Goal: Task Accomplishment & Management: Complete application form

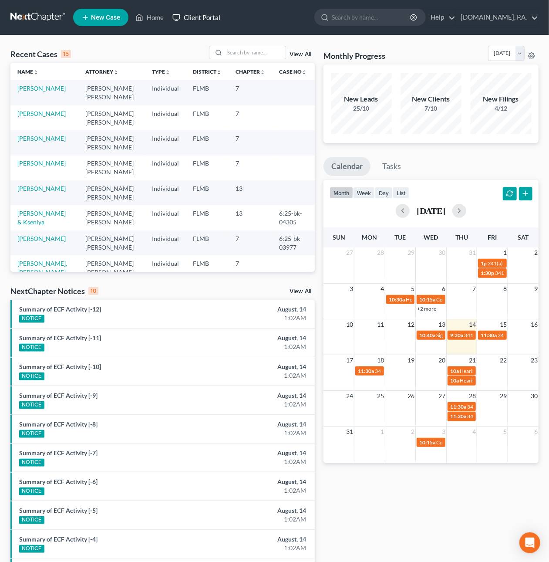
click at [209, 12] on link "Client Portal" at bounding box center [196, 18] width 57 height 16
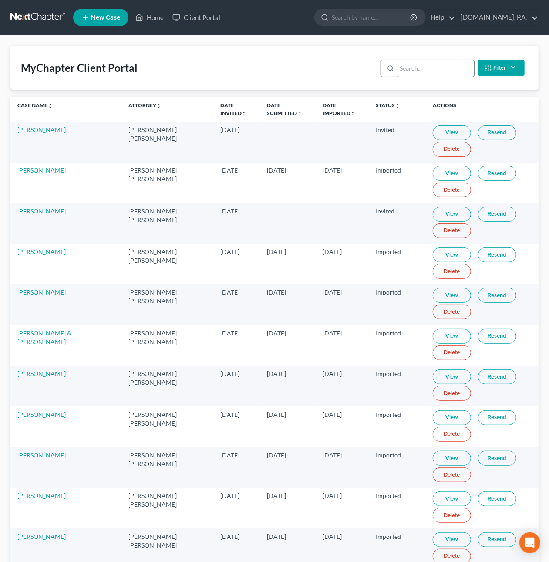
click at [407, 71] on input "search" at bounding box center [435, 68] width 77 height 17
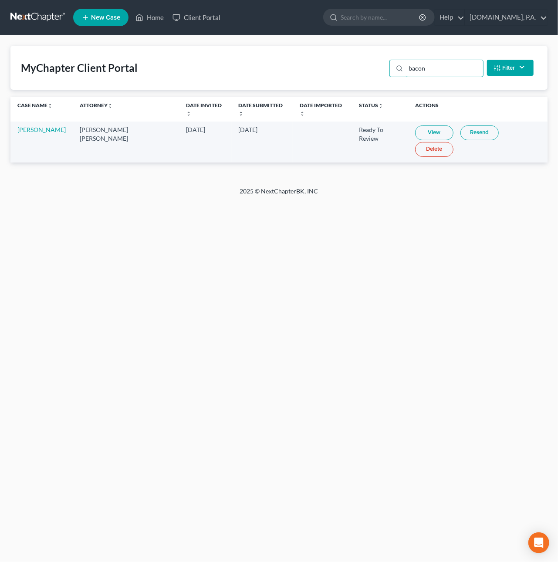
type input "bacon"
click at [415, 127] on link "View" at bounding box center [434, 132] width 38 height 15
click at [45, 18] on link at bounding box center [38, 18] width 56 height 16
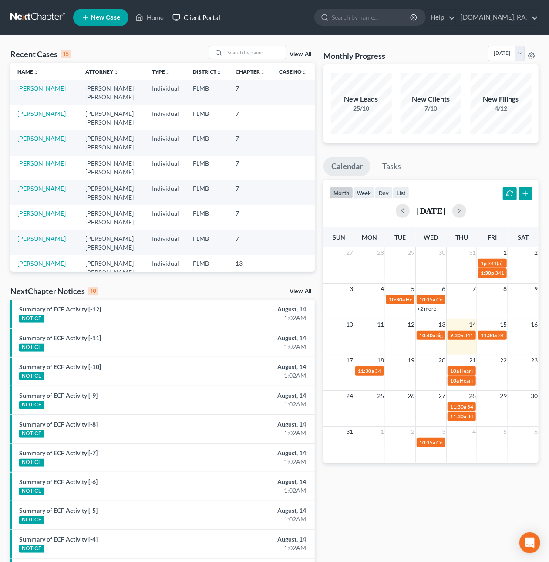
click at [201, 17] on link "Client Portal" at bounding box center [196, 18] width 57 height 16
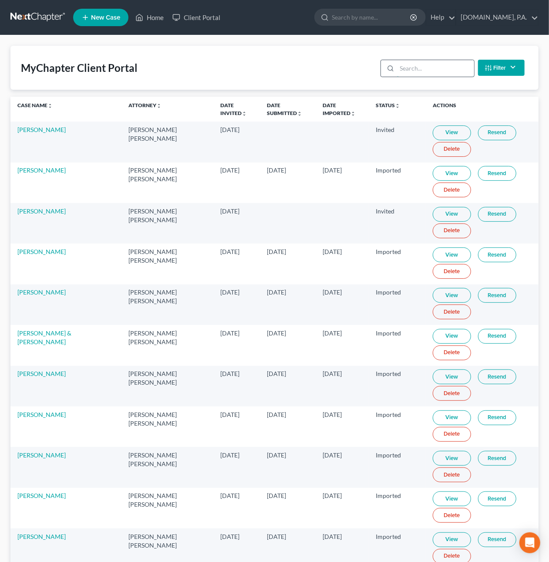
click at [417, 63] on input "search" at bounding box center [435, 68] width 77 height 17
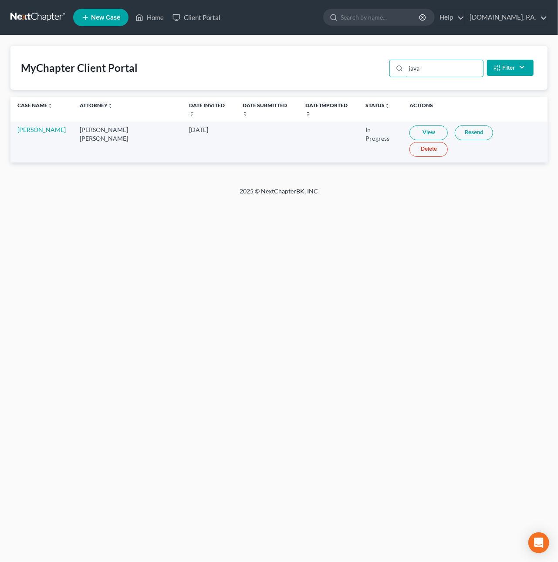
type input "java"
click at [410, 125] on link "View" at bounding box center [428, 132] width 38 height 15
click at [40, 13] on link at bounding box center [38, 18] width 56 height 16
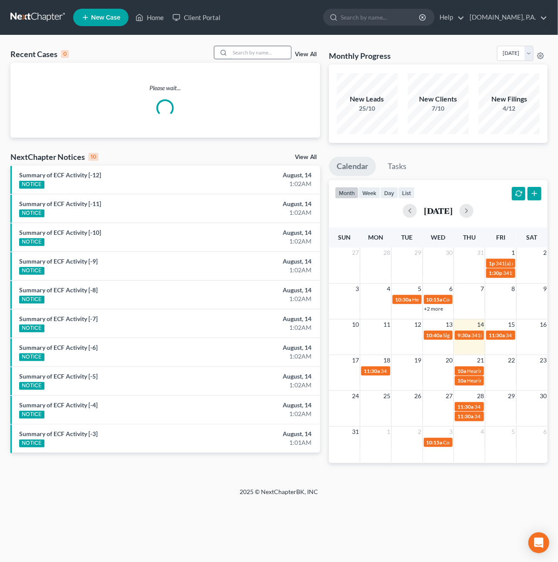
click at [244, 57] on input "search" at bounding box center [260, 52] width 61 height 13
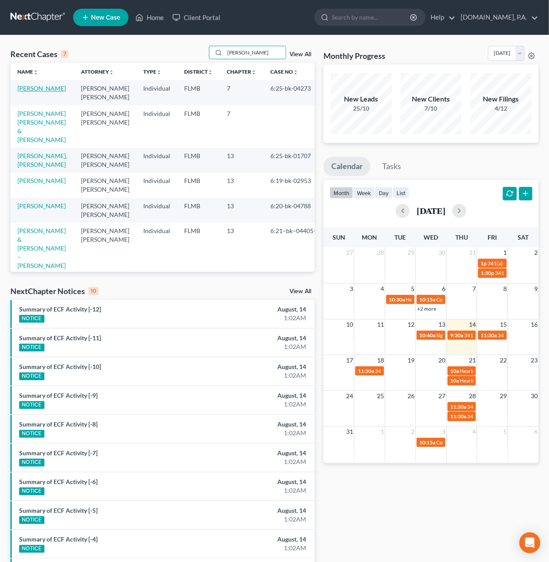
type input "[PERSON_NAME]"
click at [27, 92] on link "[PERSON_NAME]" at bounding box center [41, 88] width 48 height 7
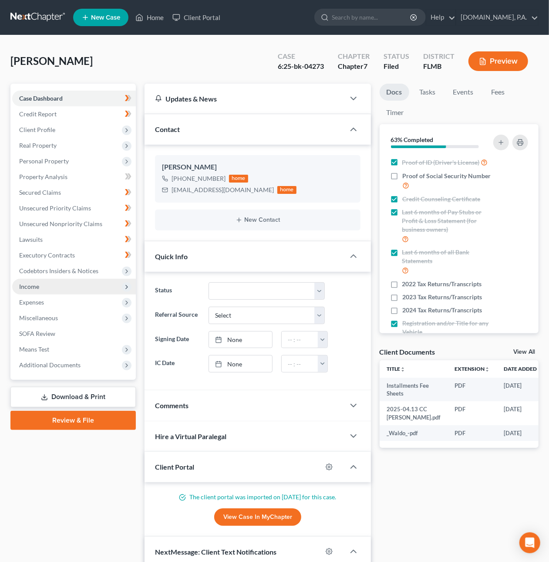
click at [44, 281] on span "Income" at bounding box center [74, 287] width 124 height 16
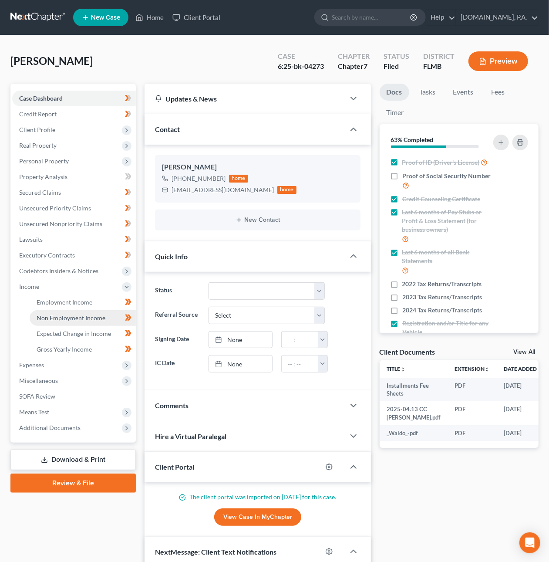
click at [64, 316] on span "Non Employment Income" at bounding box center [71, 317] width 69 height 7
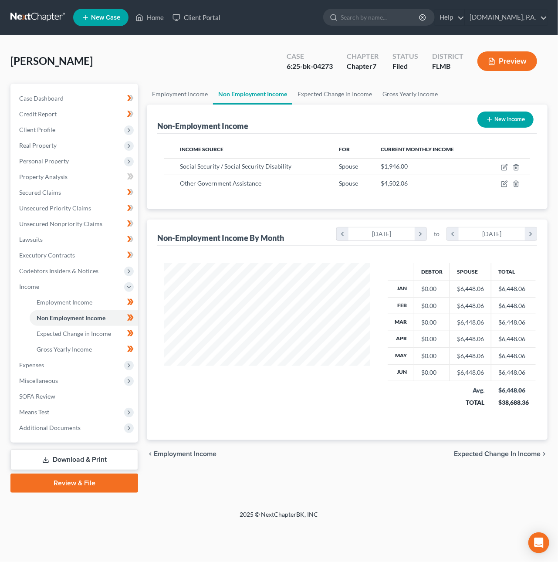
scroll to position [157, 223]
click at [494, 118] on button "New Income" at bounding box center [505, 120] width 56 height 16
select select "0"
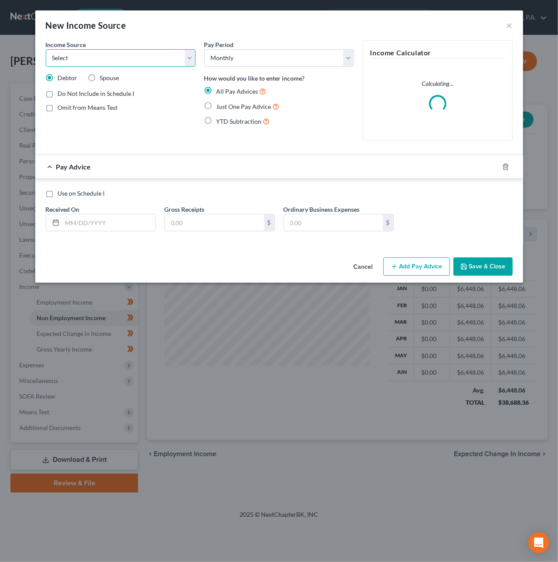
click at [152, 58] on select "Select Unemployment Disability (from employer) Pension Retirement Social Securi…" at bounding box center [121, 57] width 150 height 17
select select "4"
click at [46, 49] on select "Select Unemployment Disability (from employer) Pension Retirement Social Securi…" at bounding box center [121, 57] width 150 height 17
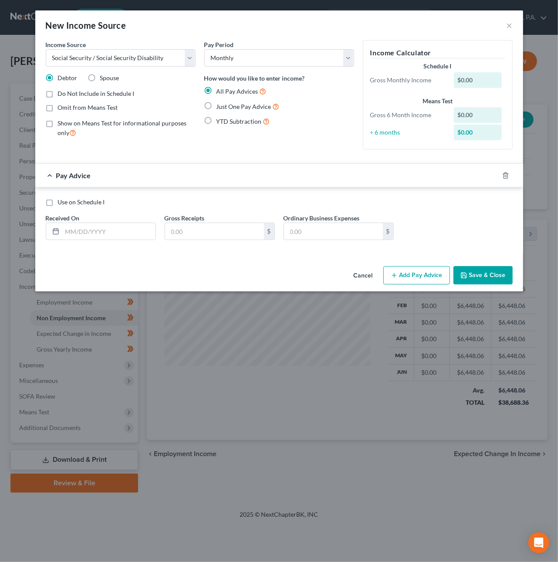
click at [217, 106] on label "Just One Pay Advice" at bounding box center [248, 107] width 63 height 10
click at [220, 106] on input "Just One Pay Advice" at bounding box center [223, 105] width 6 height 6
radio input "true"
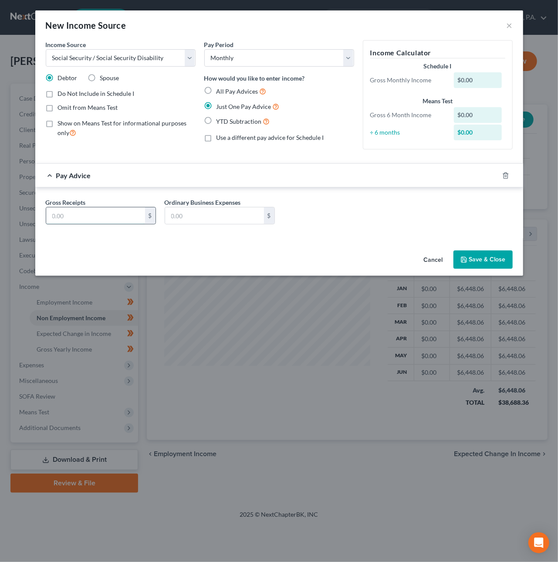
click at [112, 216] on input "text" at bounding box center [95, 215] width 99 height 17
type input "1,280.86"
click at [482, 263] on button "Save & Close" at bounding box center [482, 259] width 59 height 18
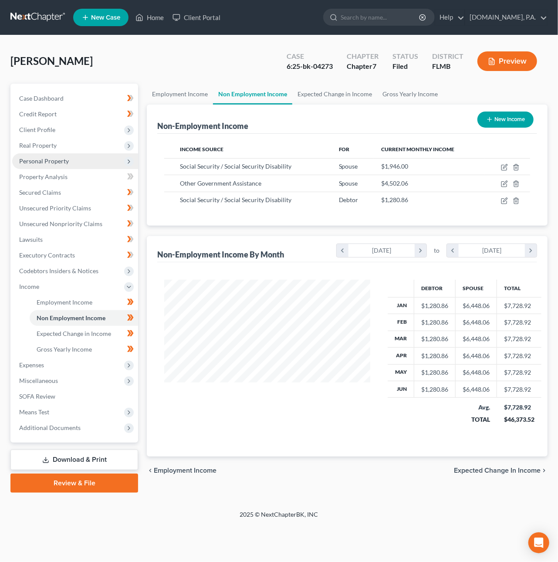
click at [42, 162] on span "Personal Property" at bounding box center [44, 160] width 50 height 7
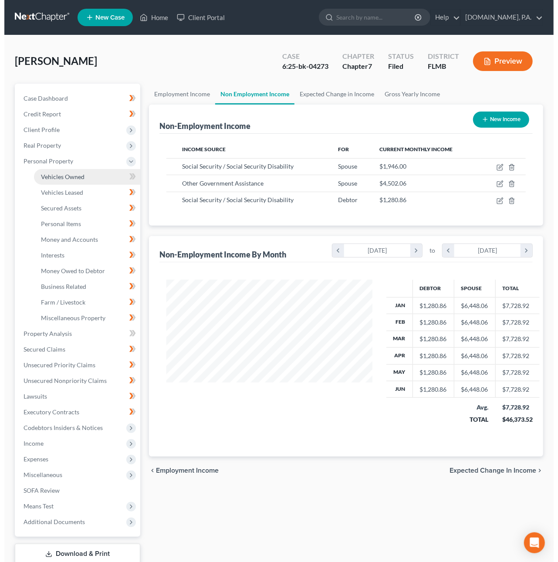
scroll to position [435477, 435414]
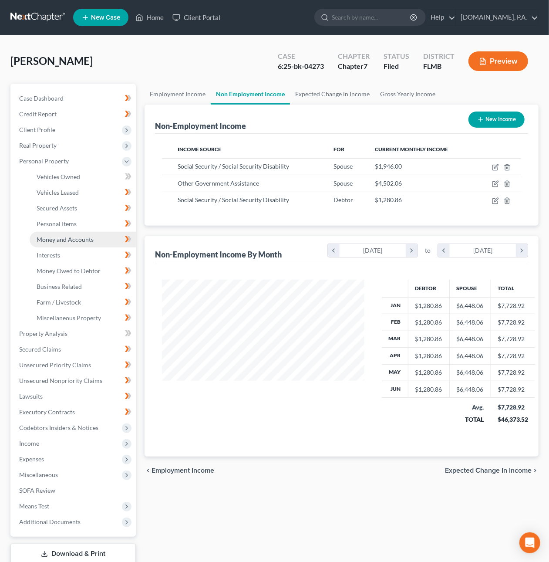
click at [69, 238] on span "Money and Accounts" at bounding box center [65, 239] width 57 height 7
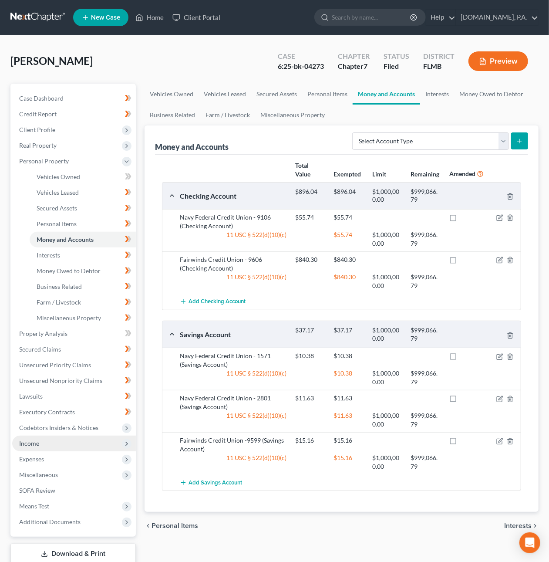
click at [37, 442] on span "Income" at bounding box center [29, 443] width 20 height 7
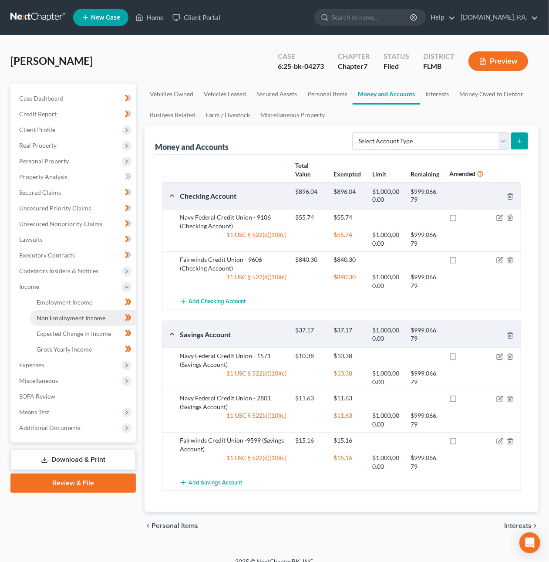
click at [71, 317] on span "Non Employment Income" at bounding box center [71, 317] width 69 height 7
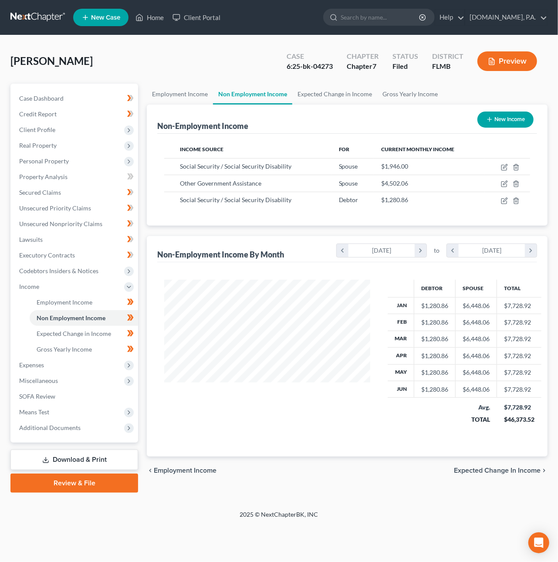
scroll to position [157, 223]
click at [504, 185] on icon "button" at bounding box center [504, 183] width 7 height 7
select select "5"
select select "0"
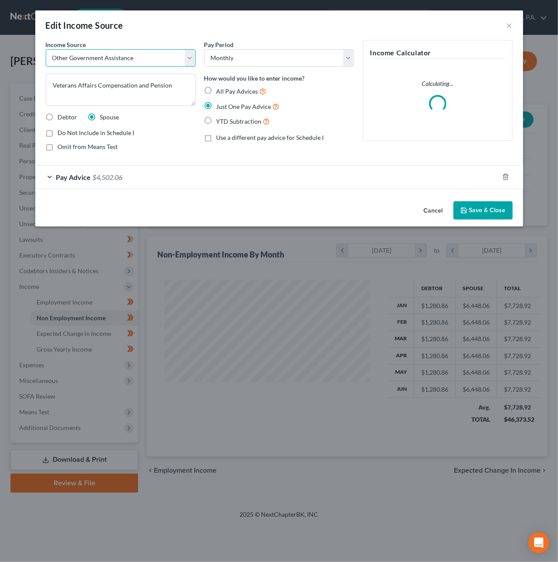
click at [102, 56] on select "Select Unemployment Disability (from employer) Pension Retirement Social Securi…" at bounding box center [121, 57] width 150 height 17
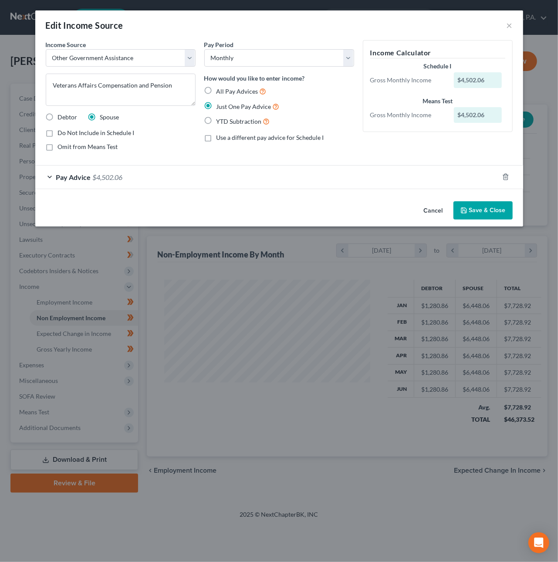
click at [484, 216] on button "Save & Close" at bounding box center [482, 210] width 59 height 18
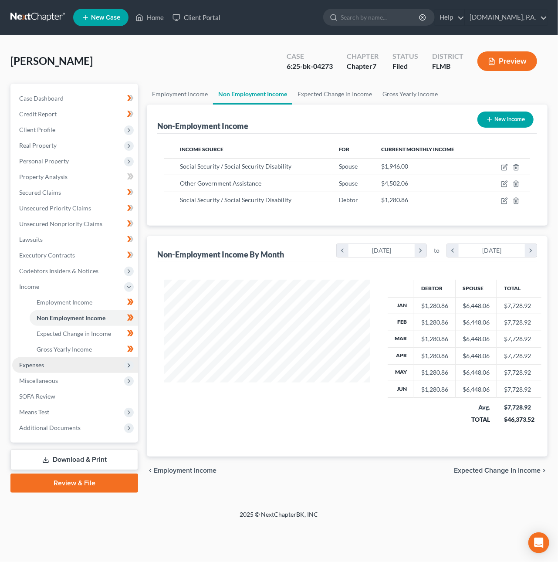
click at [62, 367] on span "Expenses" at bounding box center [75, 365] width 126 height 16
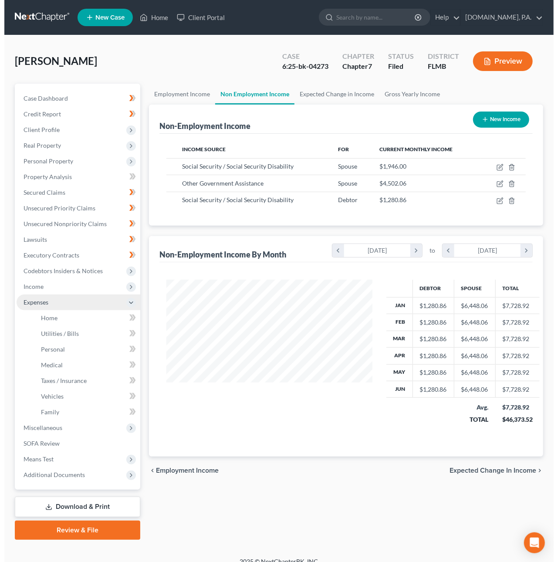
scroll to position [435477, 435414]
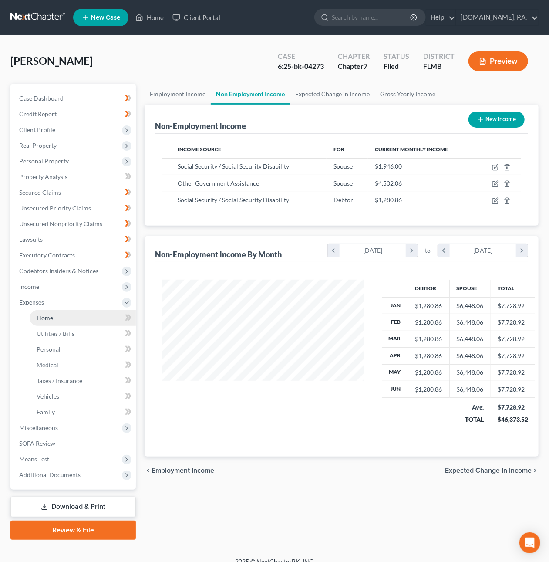
click at [46, 318] on span "Home" at bounding box center [45, 317] width 17 height 7
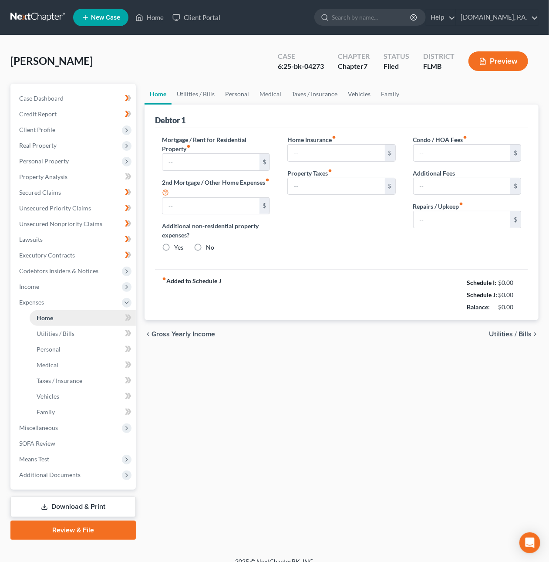
type input "1,621.95"
type input "0.00"
radio input "true"
type input "145.00"
type input "0.00"
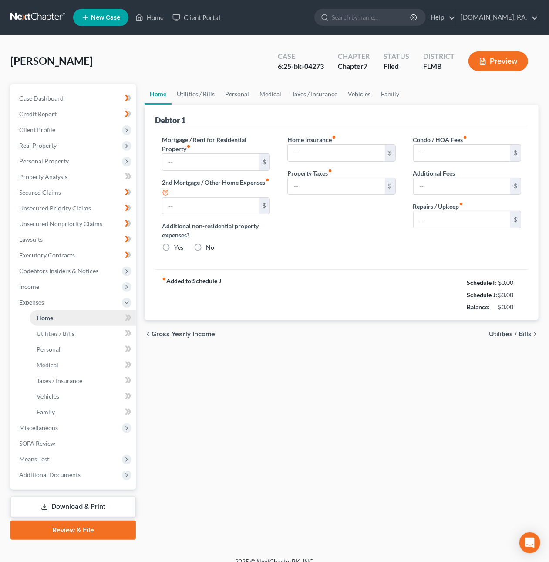
type input "120.00"
type input "400.00"
click at [508, 333] on span "Utilities / Bills" at bounding box center [510, 334] width 43 height 7
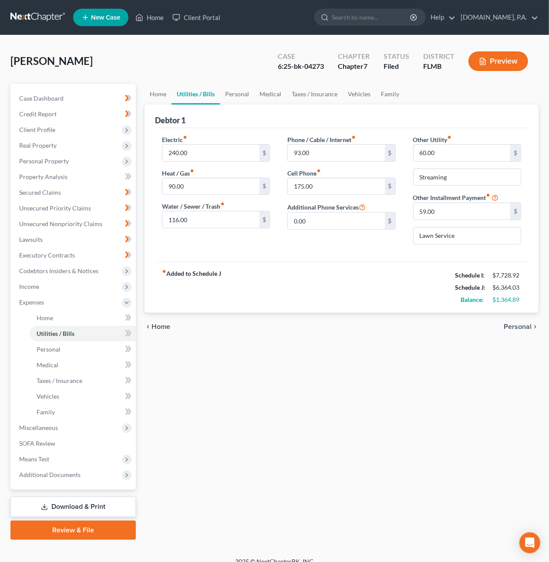
click at [515, 329] on span "Personal" at bounding box center [518, 326] width 28 height 7
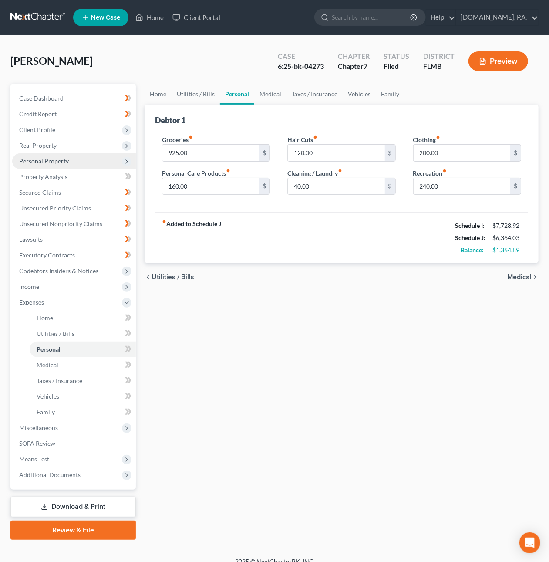
click at [46, 159] on span "Personal Property" at bounding box center [44, 160] width 50 height 7
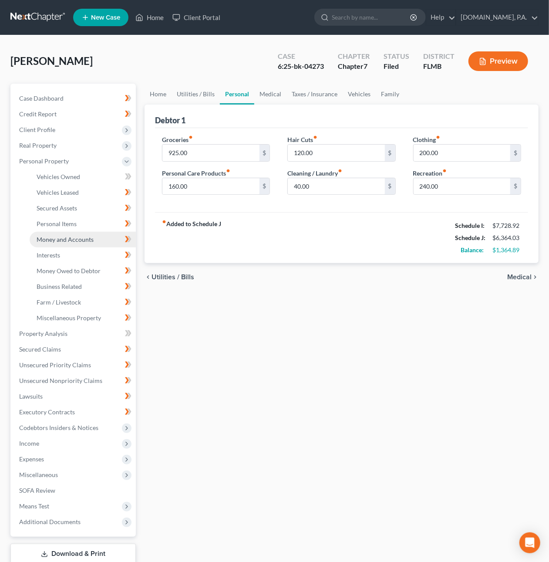
click at [51, 237] on span "Money and Accounts" at bounding box center [65, 239] width 57 height 7
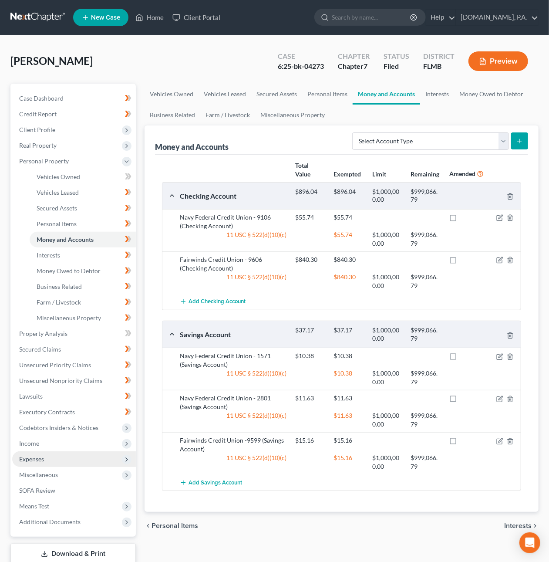
click at [68, 456] on span "Expenses" at bounding box center [74, 459] width 124 height 16
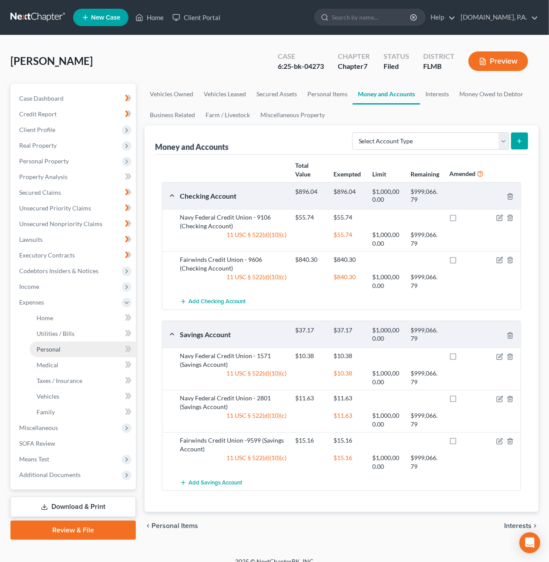
click at [83, 347] on link "Personal" at bounding box center [83, 350] width 106 height 16
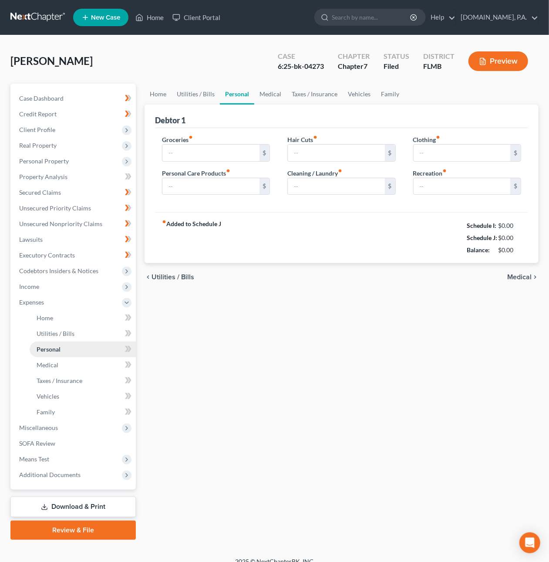
type input "925.00"
type input "160.00"
type input "120.00"
type input "40.00"
type input "200.00"
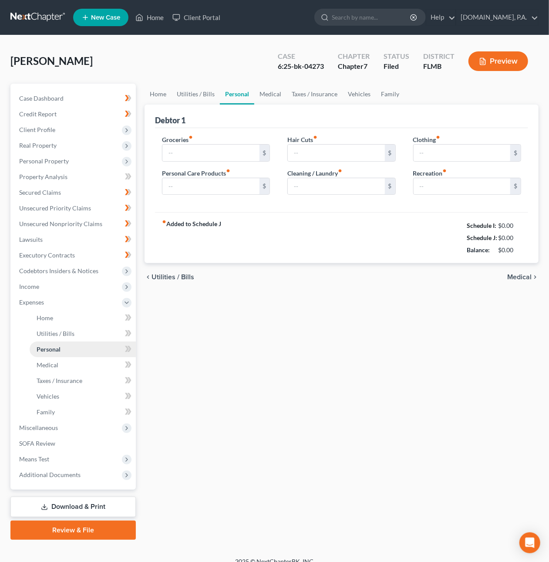
type input "240.00"
click at [519, 276] on span "Medical" at bounding box center [520, 277] width 24 height 7
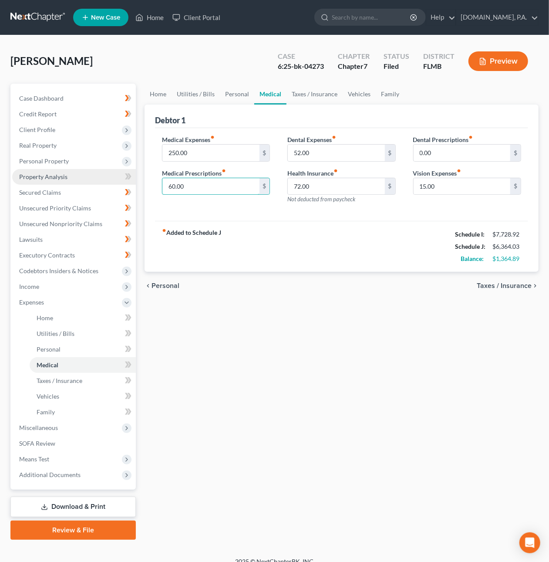
drag, startPoint x: 216, startPoint y: 188, endPoint x: 103, endPoint y: 176, distance: 113.5
click at [103, 176] on div "Petition Navigation Case Dashboard Payments Invoices Payments Payments Credit R…" at bounding box center [274, 312] width 537 height 456
drag, startPoint x: 195, startPoint y: 186, endPoint x: 164, endPoint y: 183, distance: 31.6
click at [163, 183] on input "60.00" at bounding box center [210, 186] width 97 height 17
type input "120"
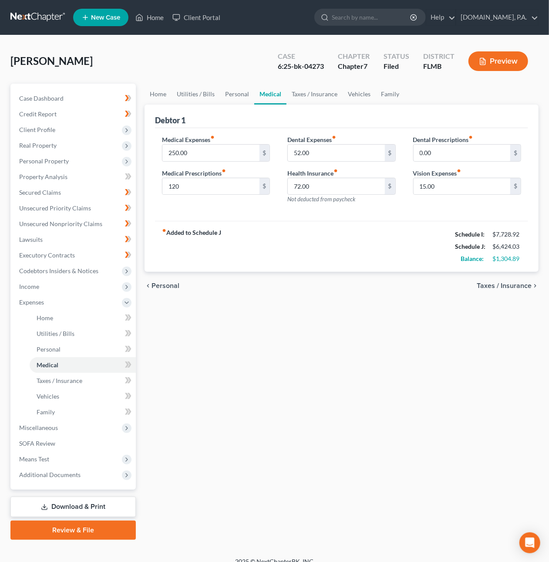
click at [508, 286] on span "Taxes / Insurance" at bounding box center [504, 285] width 55 height 7
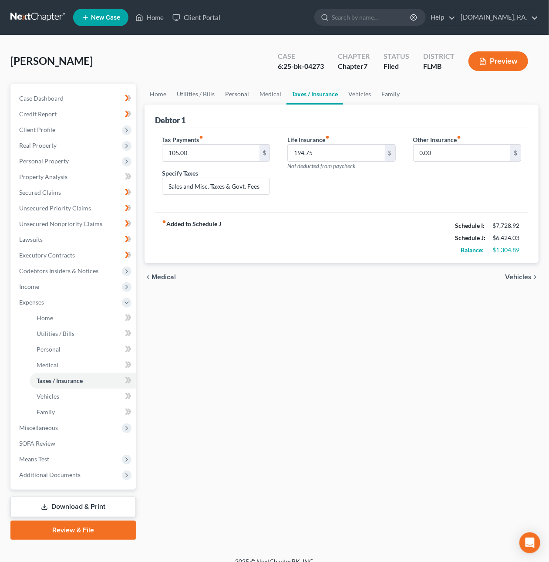
click at [524, 280] on span "Vehicles" at bounding box center [518, 277] width 27 height 7
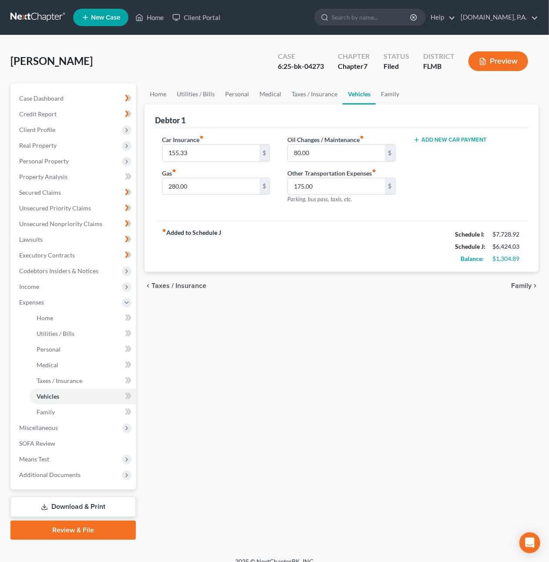
click at [528, 284] on span "Family" at bounding box center [521, 285] width 20 height 7
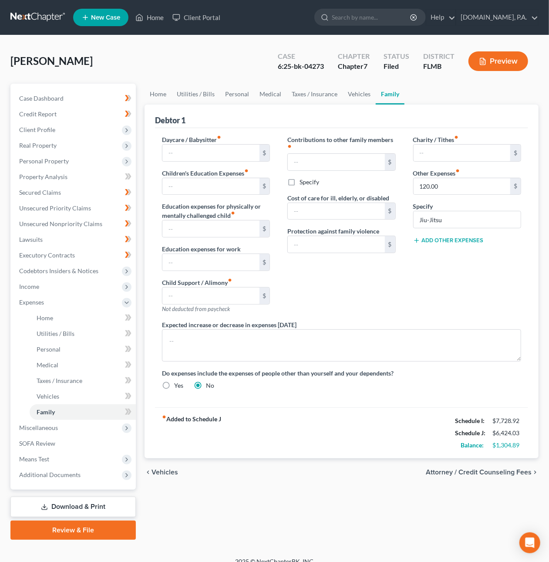
click at [447, 239] on button "Add Other Expenses" at bounding box center [448, 240] width 71 height 7
click at [443, 251] on input "text" at bounding box center [462, 253] width 97 height 17
type input "250"
type input "Attorney Fees"
click at [174, 476] on span "Vehicles" at bounding box center [165, 472] width 27 height 7
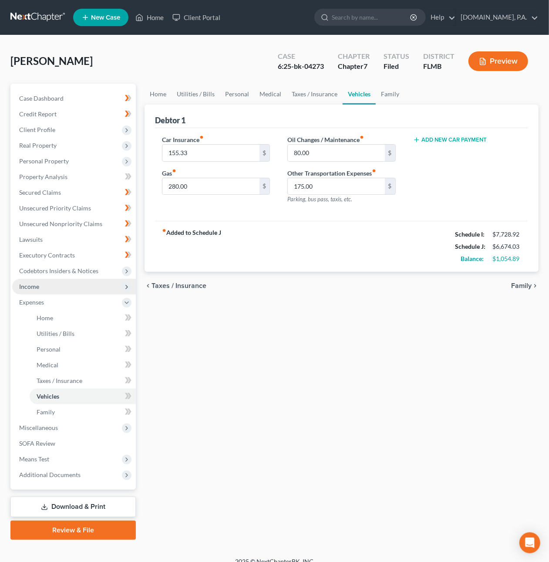
click at [35, 287] on span "Income" at bounding box center [29, 286] width 20 height 7
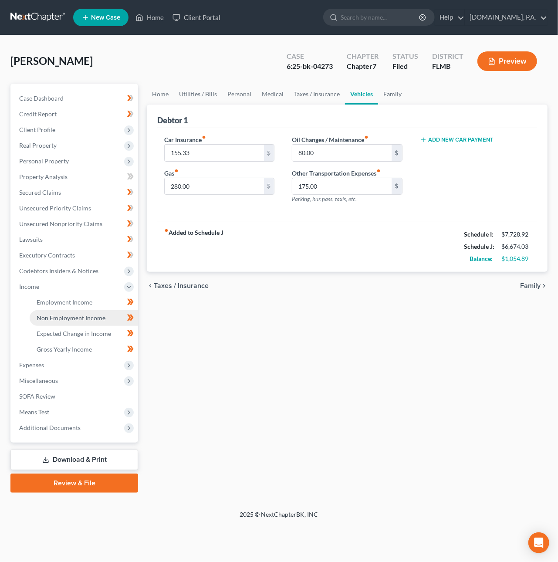
click at [68, 324] on link "Non Employment Income" at bounding box center [84, 318] width 108 height 16
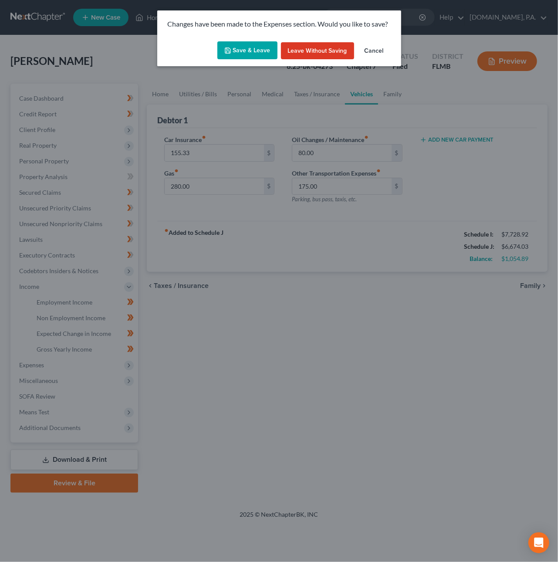
click at [247, 48] on button "Save & Leave" at bounding box center [247, 50] width 60 height 18
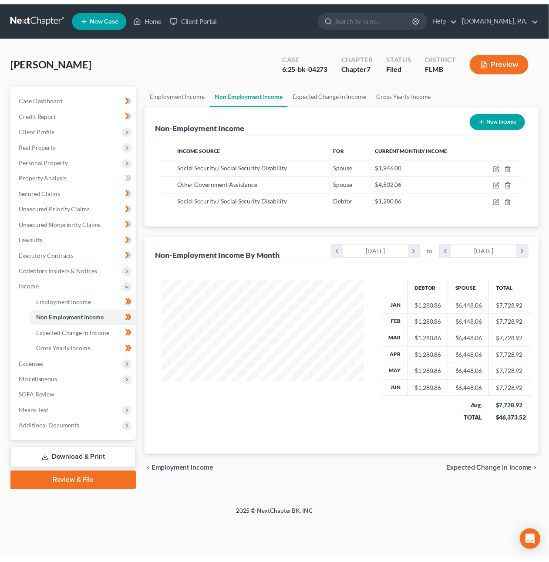
scroll to position [157, 223]
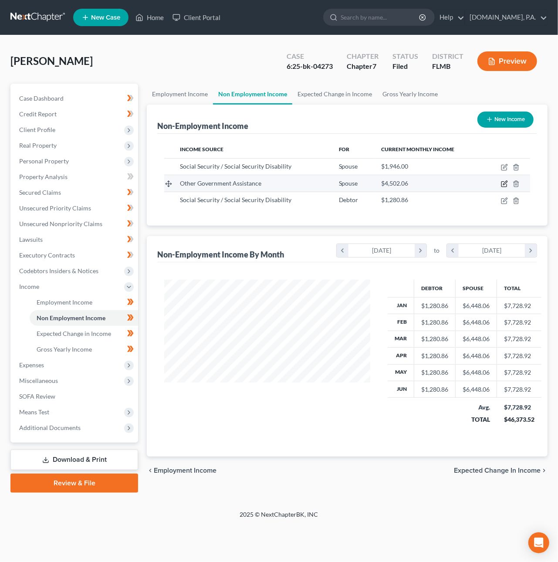
click at [503, 184] on icon "button" at bounding box center [504, 183] width 7 height 7
select select "5"
select select "0"
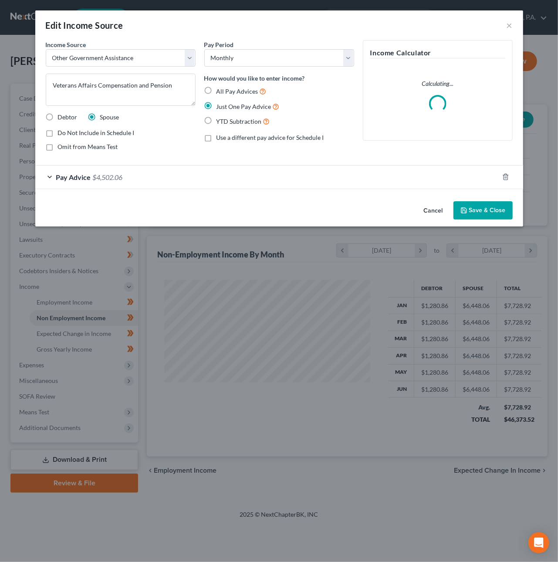
click at [100, 176] on span "$4,502.06" at bounding box center [108, 177] width 30 height 8
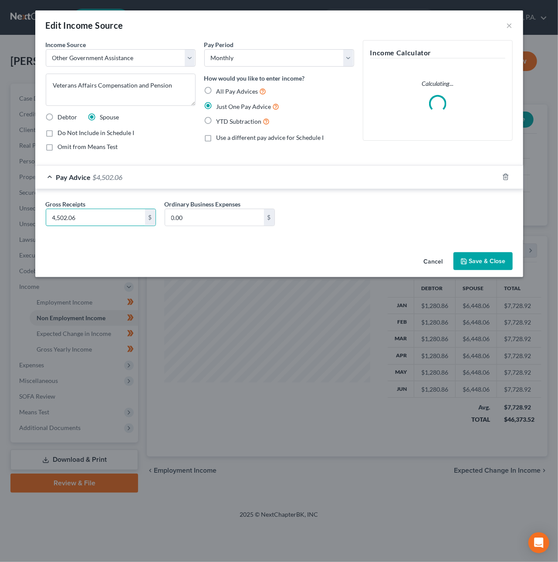
drag, startPoint x: 102, startPoint y: 217, endPoint x: -96, endPoint y: 192, distance: 199.8
click at [0, 192] on html "Home New Case Client Portal Fresh-Start.Law, P.A. dirk@fresh-start.law My Accou…" at bounding box center [279, 281] width 558 height 562
drag, startPoint x: 122, startPoint y: 216, endPoint x: -1, endPoint y: 214, distance: 122.4
click at [0, 214] on html "Home New Case Client Portal Fresh-Start.Law, P.A. dirk@fresh-start.law My Accou…" at bounding box center [279, 281] width 558 height 562
type input "3,001.37"
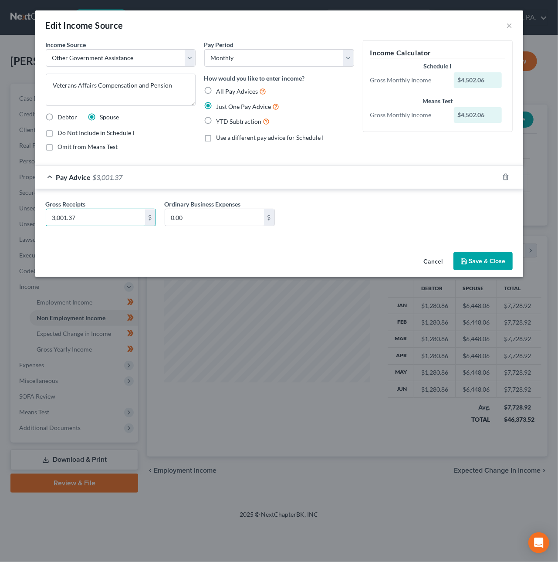
click at [476, 259] on button "Save & Close" at bounding box center [482, 261] width 59 height 18
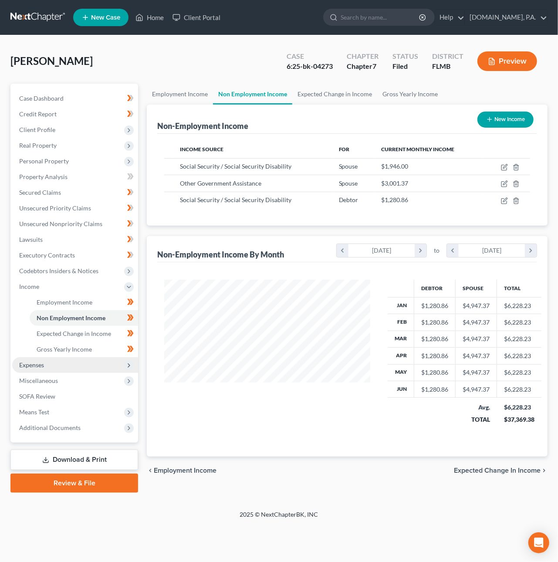
click at [61, 371] on span "Expenses" at bounding box center [75, 365] width 126 height 16
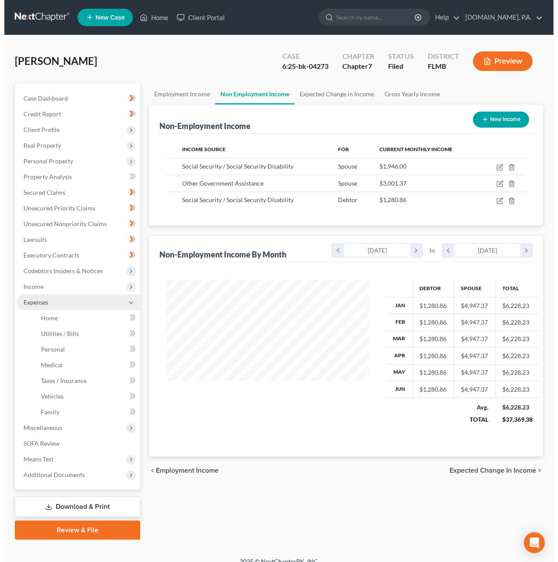
scroll to position [435477, 435414]
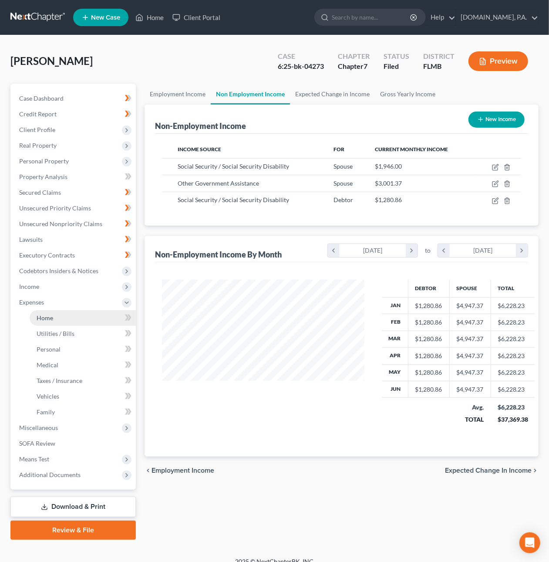
click at [44, 316] on span "Home" at bounding box center [45, 317] width 17 height 7
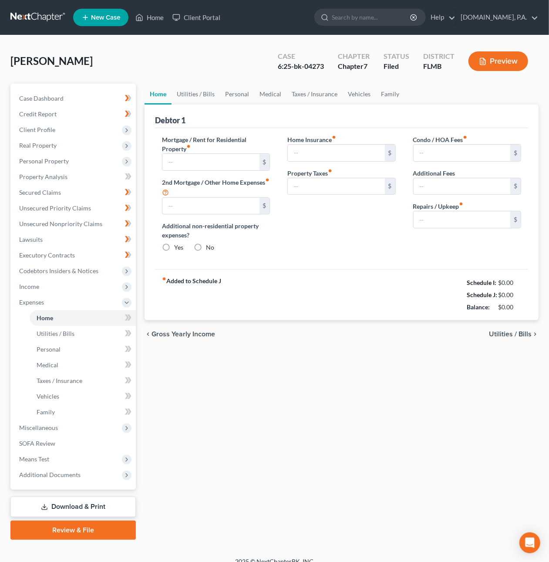
type input "1,621.95"
type input "0.00"
radio input "true"
type input "145.00"
type input "0.00"
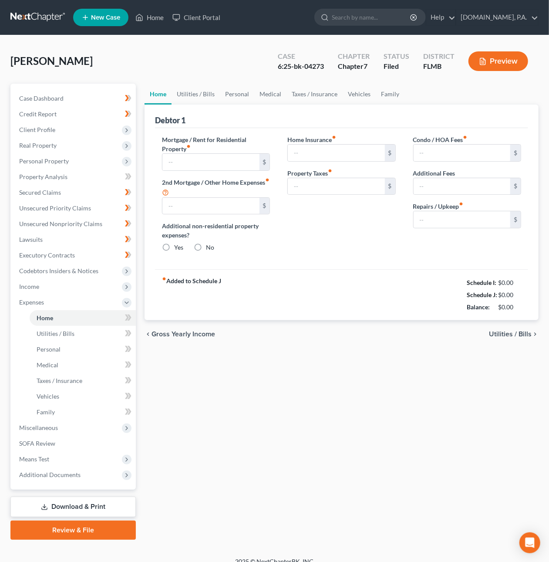
type input "120.00"
type input "400.00"
click at [508, 332] on span "Utilities / Bills" at bounding box center [510, 334] width 43 height 7
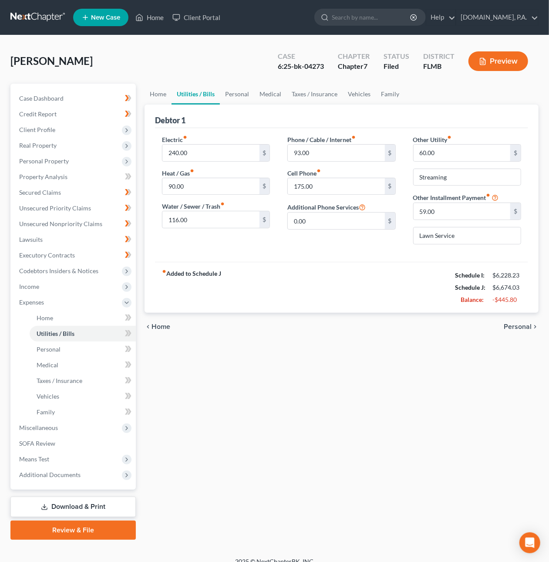
click at [511, 326] on span "Personal" at bounding box center [518, 326] width 28 height 7
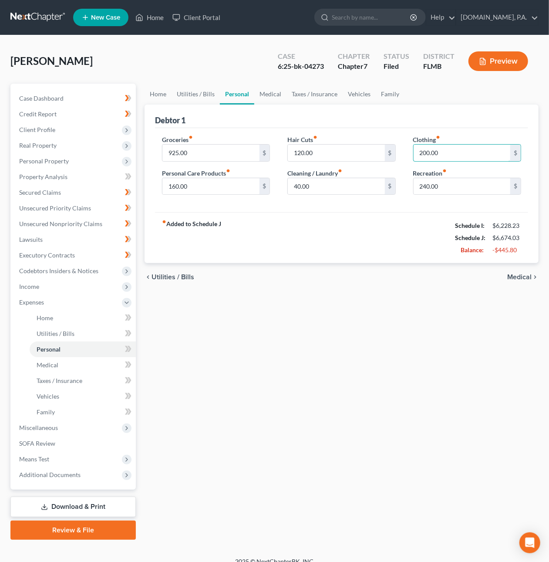
drag, startPoint x: 427, startPoint y: 152, endPoint x: 406, endPoint y: 151, distance: 21.0
click at [406, 151] on div "Clothing fiber_manual_record 200.00 $ Recreation fiber_manual_record 240.00 $" at bounding box center [467, 168] width 125 height 67
drag, startPoint x: 428, startPoint y: 152, endPoint x: 413, endPoint y: 151, distance: 15.3
click at [413, 151] on div "Clothing fiber_manual_record 200.00 $ Recreation fiber_manual_record 240.00 $" at bounding box center [467, 168] width 125 height 67
type input "120"
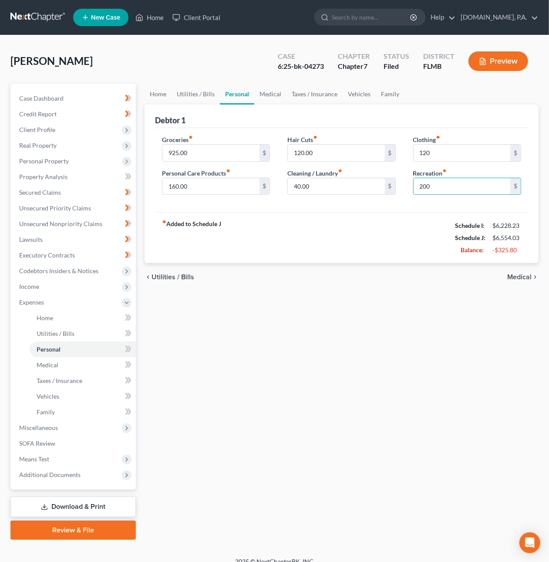
type input "200"
type input "80"
type input "800"
click at [521, 280] on span "Medical" at bounding box center [520, 277] width 24 height 7
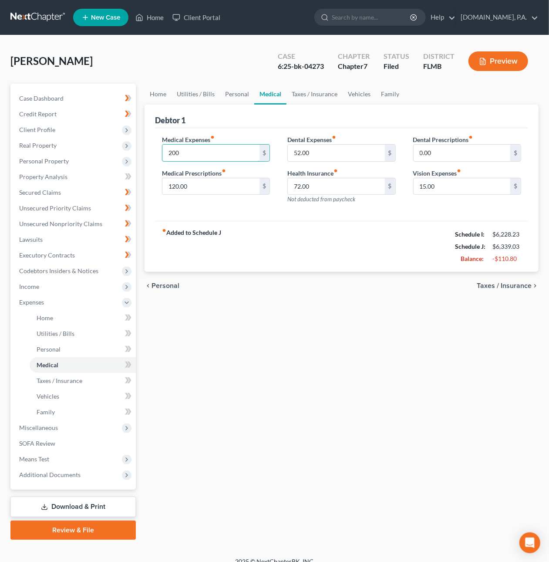
type input "200"
click at [507, 286] on span "Taxes / Insurance" at bounding box center [504, 285] width 55 height 7
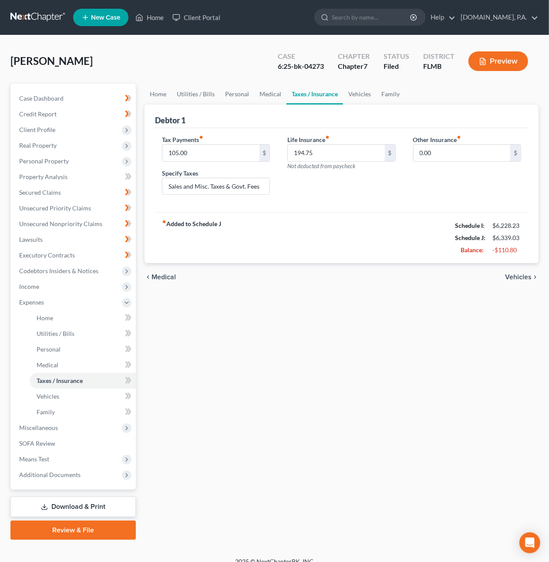
click at [512, 279] on span "Vehicles" at bounding box center [518, 277] width 27 height 7
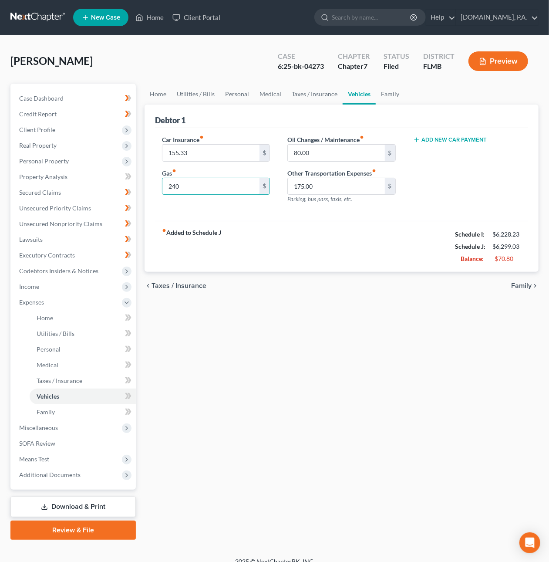
type input "240"
click at [342, 259] on div "fiber_manual_record Added to Schedule J Schedule I: $6,228.23 Schedule J: $6,29…" at bounding box center [341, 246] width 373 height 51
click at [323, 185] on input "175.00" at bounding box center [336, 186] width 97 height 17
type input "160"
click at [102, 508] on link "Download & Print" at bounding box center [72, 507] width 125 height 20
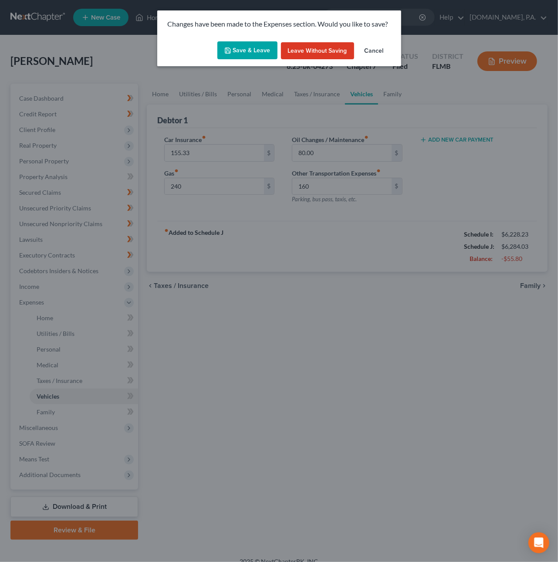
click at [230, 52] on icon "button" at bounding box center [227, 50] width 7 height 7
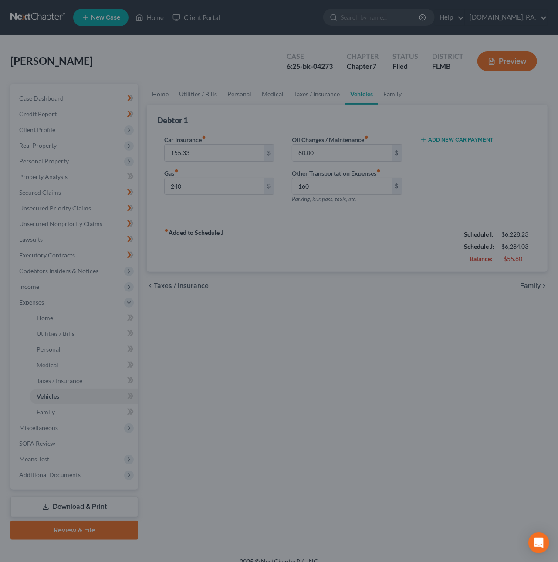
type input "240.00"
type input "160.00"
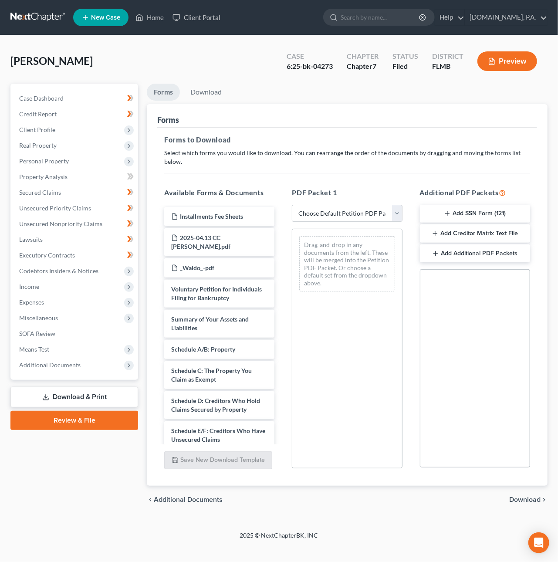
click at [355, 209] on select "Choose Default Petition PDF Packet Complete Bankruptcy Petition (all forms and …" at bounding box center [347, 213] width 110 height 17
select select "2"
click at [292, 205] on select "Choose Default Petition PDF Packet Complete Bankruptcy Petition (all forms and …" at bounding box center [347, 213] width 110 height 17
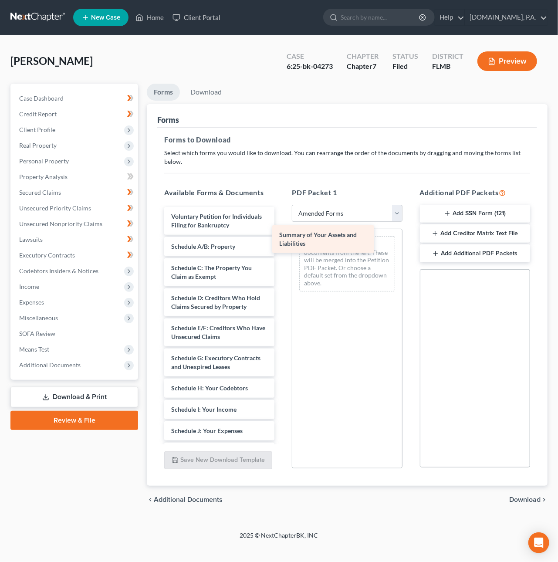
drag, startPoint x: 233, startPoint y: 245, endPoint x: 340, endPoint y: 233, distance: 108.2
click at [281, 233] on div "Summary of Your Assets and Liabilities Voluntary Petition for Individuals Filin…" at bounding box center [219, 448] width 124 height 483
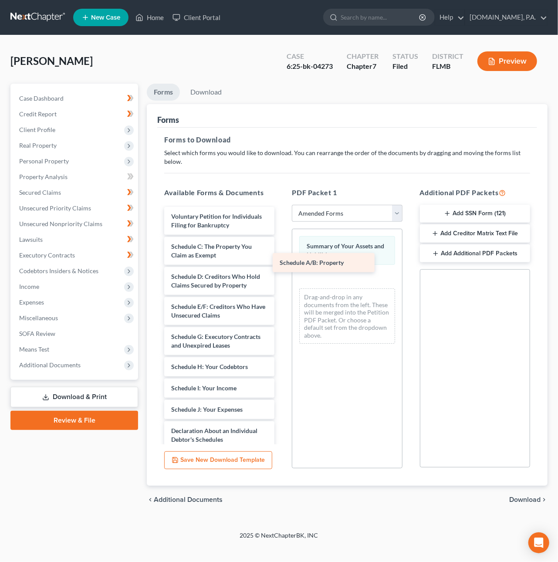
drag, startPoint x: 222, startPoint y: 248, endPoint x: 331, endPoint y: 265, distance: 109.7
click at [281, 265] on div "Schedule A/B: Property Voluntary Petition for Individuals Filing for Bankruptcy…" at bounding box center [219, 437] width 124 height 461
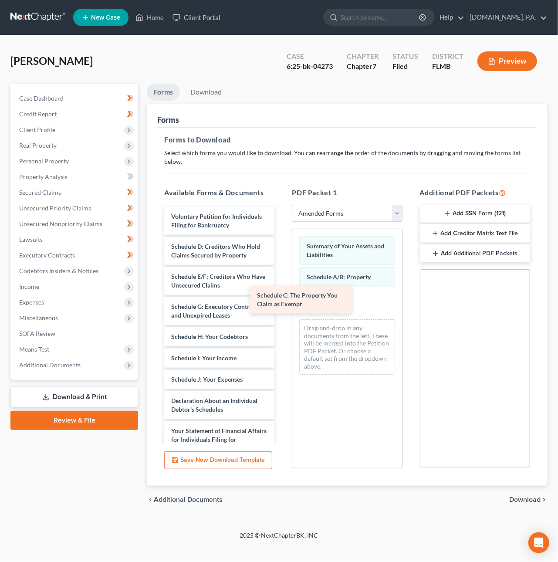
drag, startPoint x: 227, startPoint y: 253, endPoint x: 309, endPoint y: 299, distance: 94.0
click at [281, 301] on div "Schedule C: The Property You Claim as Exempt Voluntary Petition for Individuals…" at bounding box center [219, 422] width 124 height 431
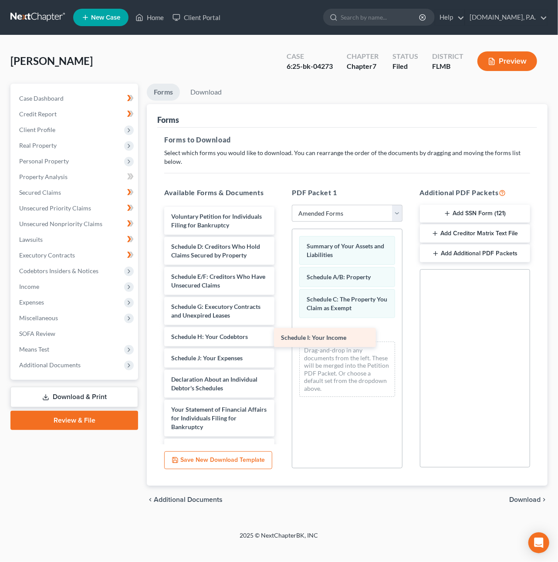
drag, startPoint x: 227, startPoint y: 365, endPoint x: 336, endPoint y: 336, distance: 113.1
click at [281, 336] on div "Schedule I: Your Income Voluntary Petition for Individuals Filing for Bankruptc…" at bounding box center [219, 412] width 124 height 410
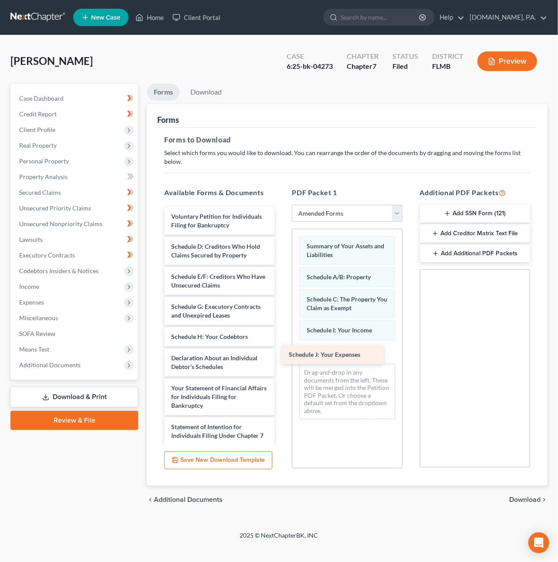
drag, startPoint x: 223, startPoint y: 365, endPoint x: 340, endPoint y: 354, distance: 118.2
click at [281, 354] on div "Schedule J: Your Expenses Voluntary Petition for Individuals Filing for Bankrup…" at bounding box center [219, 401] width 124 height 389
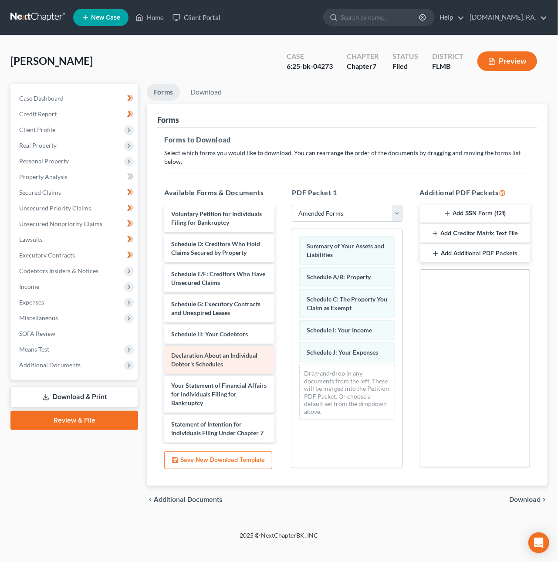
scroll to position [4, 0]
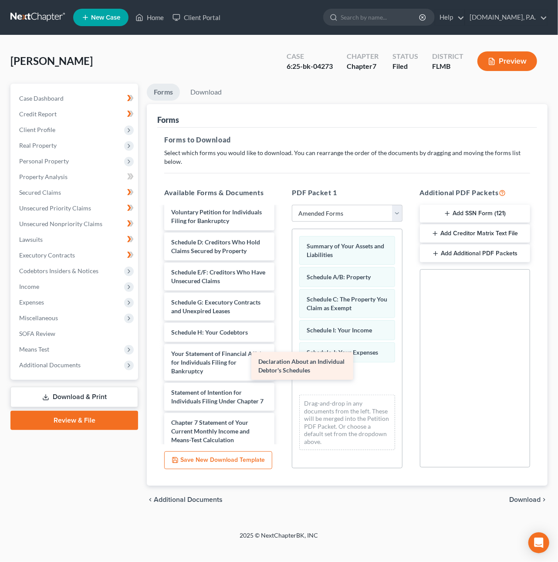
drag, startPoint x: 238, startPoint y: 369, endPoint x: 327, endPoint y: 370, distance: 88.9
click at [281, 370] on div "Declaration About an Individual Debtor's Schedules Voluntary Petition for Indiv…" at bounding box center [219, 382] width 124 height 359
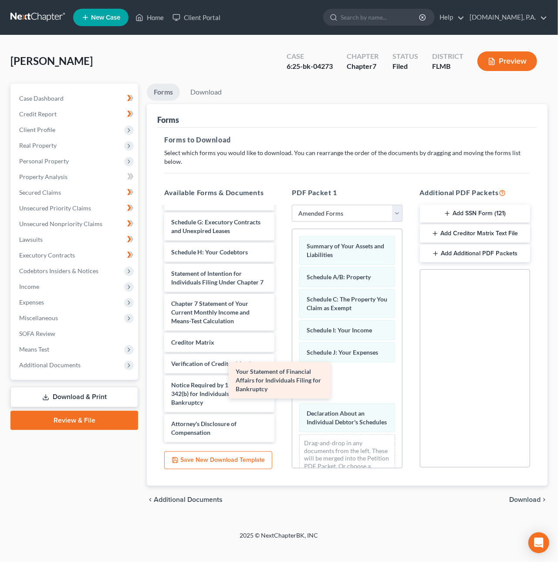
scroll to position [110, 0]
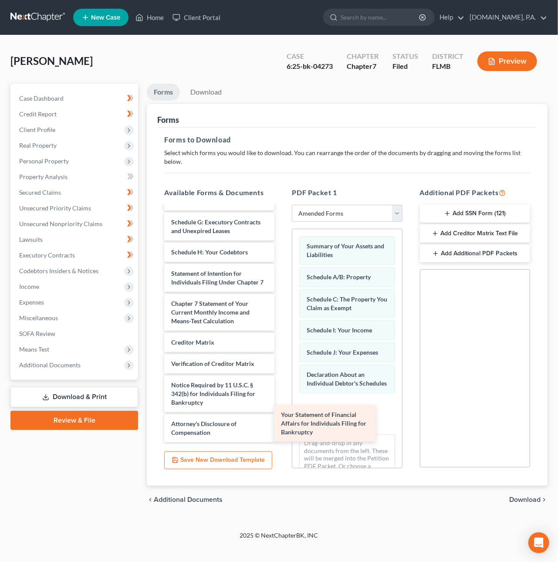
drag, startPoint x: 220, startPoint y: 245, endPoint x: 332, endPoint y: 413, distance: 202.9
click at [281, 414] on div "Your Statement of Financial Affairs for Individuals Filing for Bankruptcy Volun…" at bounding box center [219, 282] width 124 height 320
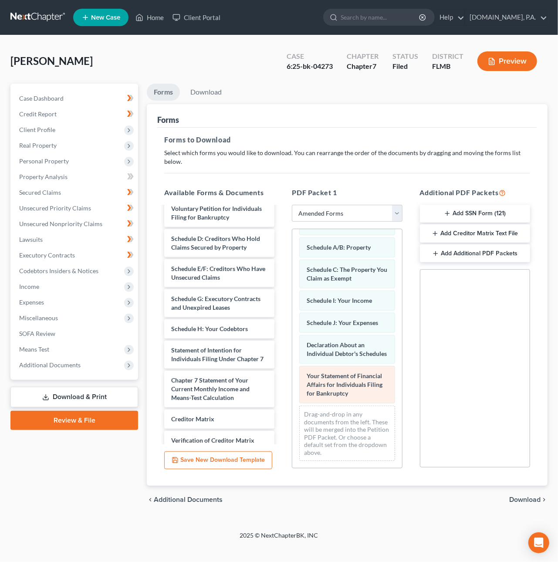
scroll to position [42, 0]
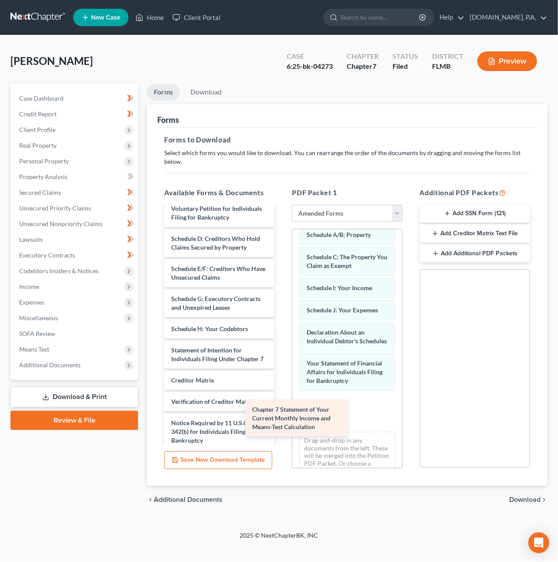
drag, startPoint x: 247, startPoint y: 412, endPoint x: 330, endPoint y: 425, distance: 83.4
click at [281, 425] on div "Chapter 7 Statement of Your Current Monthly Income and Means-Test Calculation V…" at bounding box center [219, 339] width 124 height 281
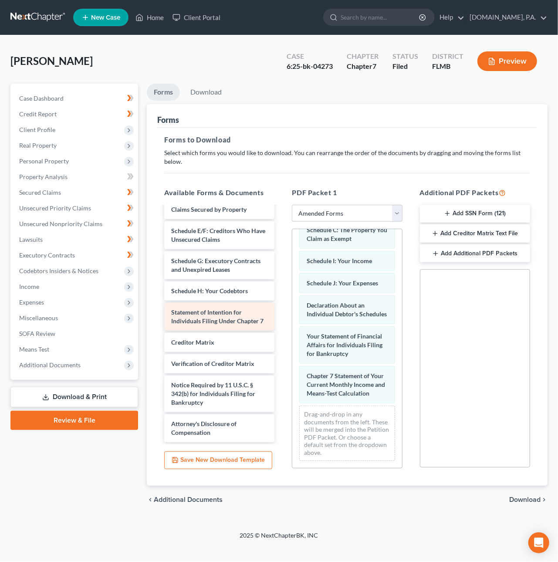
scroll to position [71, 0]
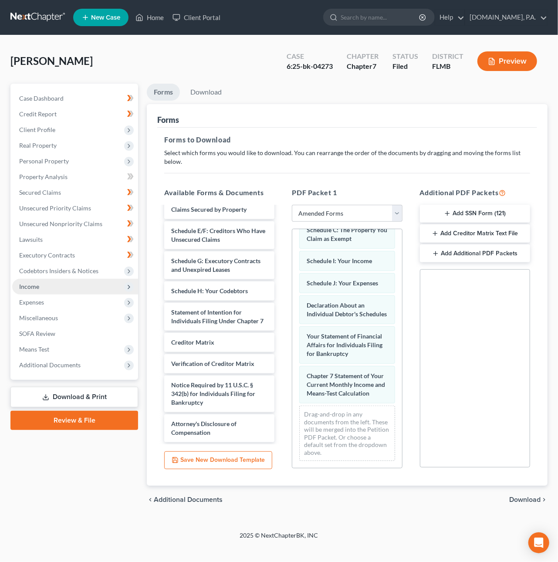
click at [31, 288] on span "Income" at bounding box center [29, 286] width 20 height 7
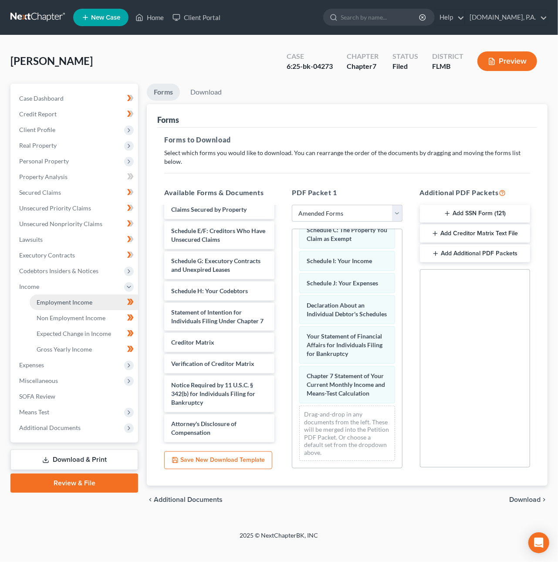
click at [49, 306] on link "Employment Income" at bounding box center [84, 302] width 108 height 16
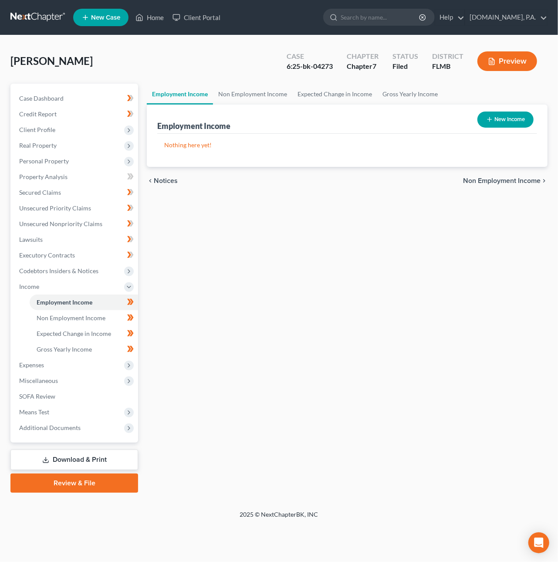
click at [64, 459] on link "Download & Print" at bounding box center [74, 460] width 128 height 20
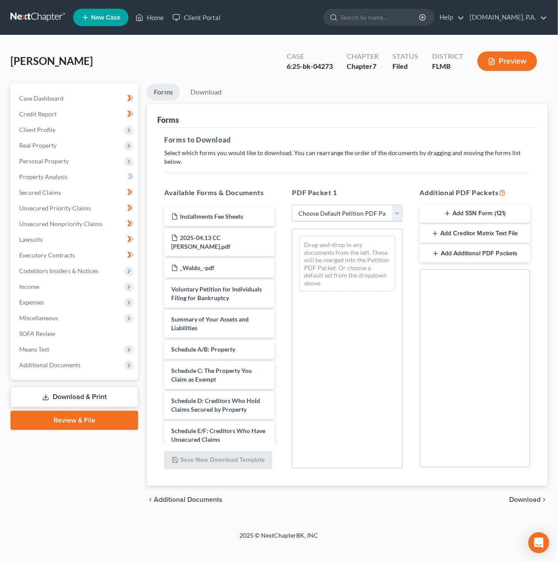
click at [393, 205] on select "Choose Default Petition PDF Packet Complete Bankruptcy Petition (all forms and …" at bounding box center [347, 213] width 110 height 17
select select "2"
click at [292, 205] on select "Choose Default Petition PDF Packet Complete Bankruptcy Petition (all forms and …" at bounding box center [347, 213] width 110 height 17
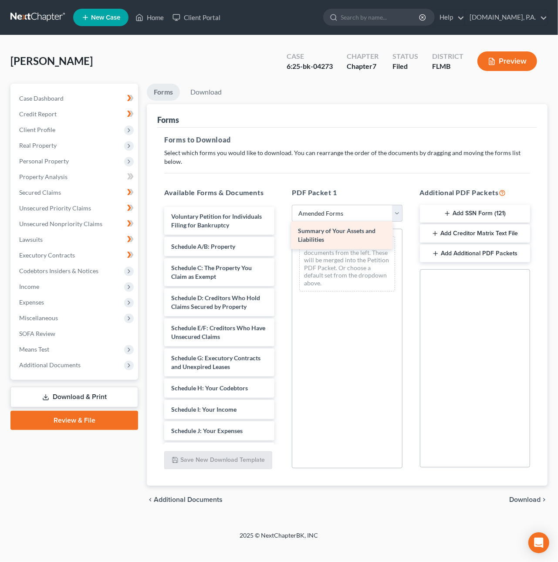
drag, startPoint x: 210, startPoint y: 248, endPoint x: 339, endPoint y: 232, distance: 130.4
click at [281, 232] on div "Summary of Your Assets and Liabilities Voluntary Petition for Individuals Filin…" at bounding box center [219, 448] width 124 height 483
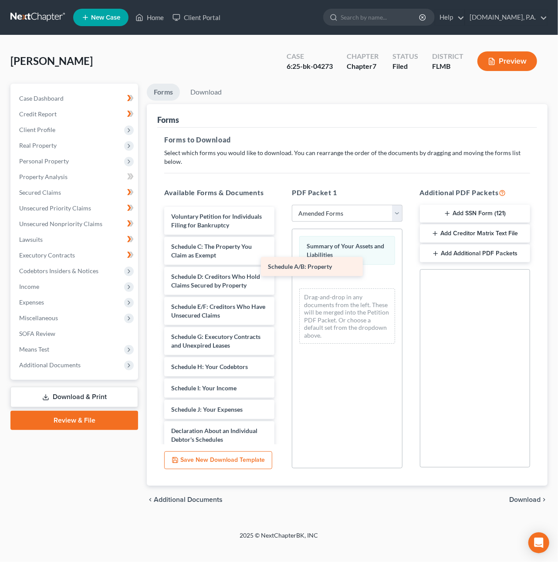
drag, startPoint x: 229, startPoint y: 251, endPoint x: 326, endPoint y: 271, distance: 98.9
click at [281, 271] on div "Schedule A/B: Property Voluntary Petition for Individuals Filing for Bankruptcy…" at bounding box center [219, 437] width 124 height 461
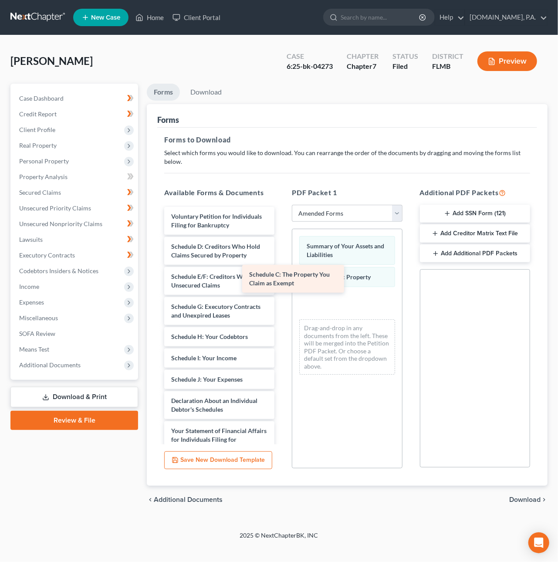
drag, startPoint x: 235, startPoint y: 257, endPoint x: 319, endPoint y: 288, distance: 89.7
click at [281, 288] on div "Schedule C: The Property You Claim as Exempt Voluntary Petition for Individuals…" at bounding box center [219, 422] width 124 height 431
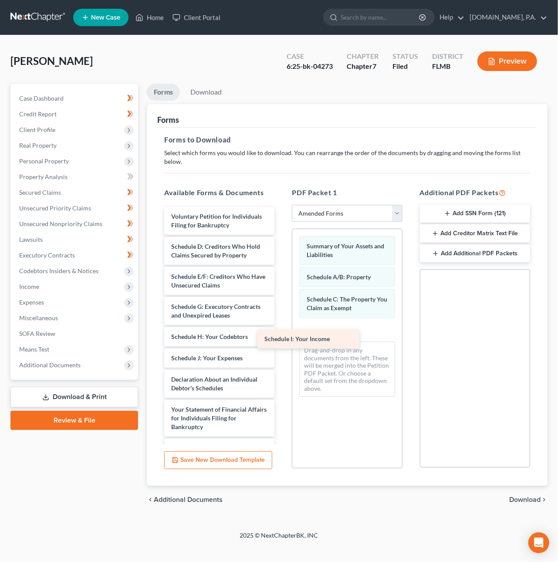
drag, startPoint x: 233, startPoint y: 364, endPoint x: 331, endPoint y: 332, distance: 103.6
click at [281, 330] on div "Schedule I: Your Income Voluntary Petition for Individuals Filing for Bankruptc…" at bounding box center [219, 412] width 124 height 410
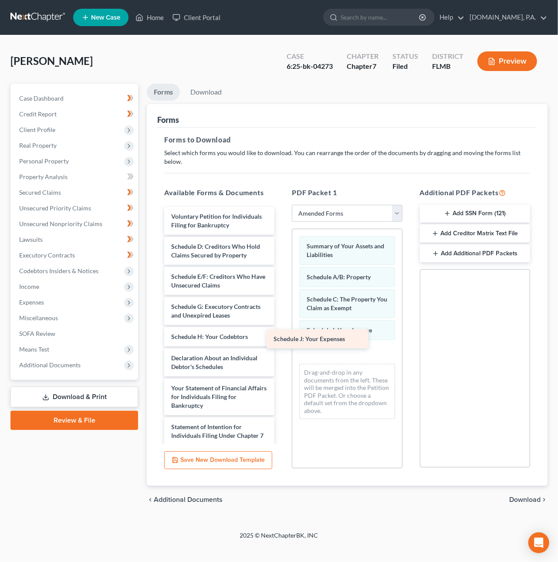
drag, startPoint x: 242, startPoint y: 362, endPoint x: 347, endPoint y: 332, distance: 109.6
click at [281, 332] on div "Schedule J: Your Expenses Voluntary Petition for Individuals Filing for Bankrup…" at bounding box center [219, 401] width 124 height 389
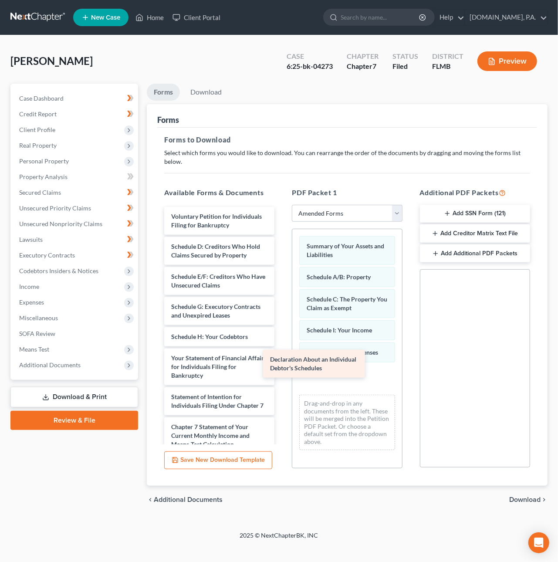
drag, startPoint x: 245, startPoint y: 363, endPoint x: 373, endPoint y: 350, distance: 128.8
click at [281, 350] on div "Declaration About an Individual Debtor's Schedules Voluntary Petition for Indiv…" at bounding box center [219, 386] width 124 height 359
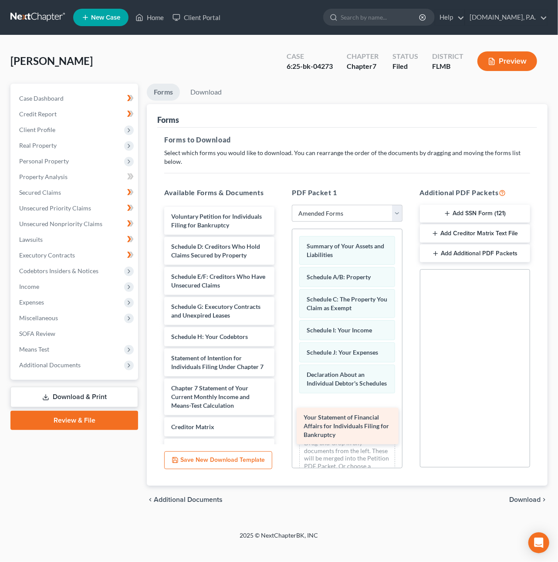
drag, startPoint x: 247, startPoint y: 379, endPoint x: 380, endPoint y: 430, distance: 141.9
click at [281, 430] on div "Your Statement of Financial Affairs for Individuals Filing for Bankruptcy Volun…" at bounding box center [219, 367] width 124 height 320
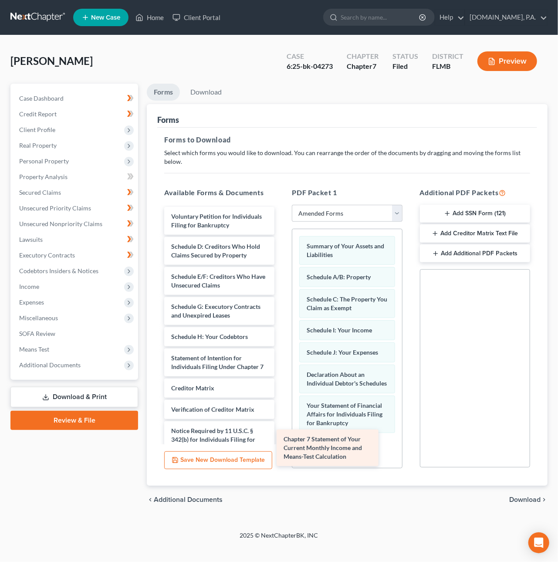
drag, startPoint x: 223, startPoint y: 412, endPoint x: 335, endPoint y: 446, distance: 117.4
click at [281, 446] on div "Chapter 7 Statement of Your Current Monthly Income and Means-Test Calculation V…" at bounding box center [219, 347] width 124 height 281
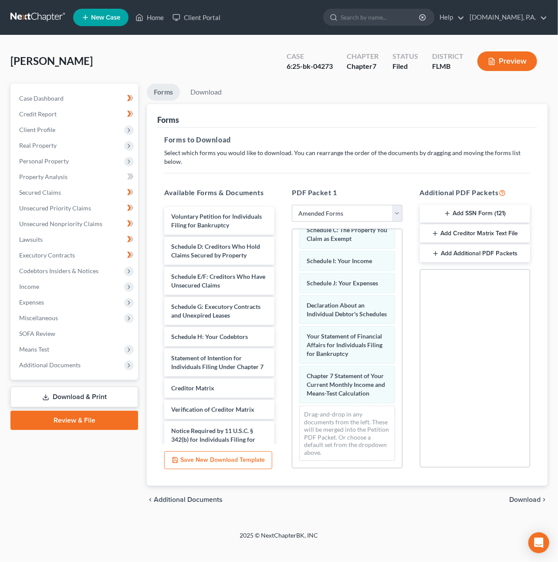
scroll to position [98, 0]
click at [523, 496] on span "Download" at bounding box center [524, 499] width 31 height 7
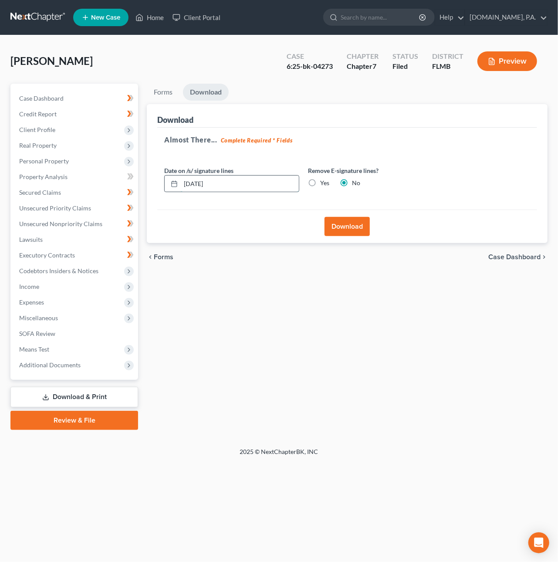
click at [197, 183] on input "08/14/2025" at bounding box center [240, 184] width 118 height 17
click at [199, 183] on input "08/14/2025" at bounding box center [240, 184] width 118 height 17
type input "08/15/2025"
click at [340, 224] on button "Download" at bounding box center [347, 226] width 45 height 19
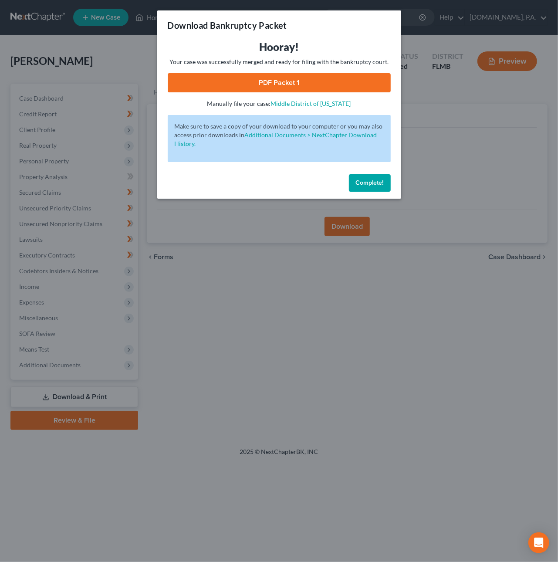
click at [339, 78] on link "PDF Packet 1" at bounding box center [279, 82] width 223 height 19
click at [369, 183] on span "Complete!" at bounding box center [370, 182] width 28 height 7
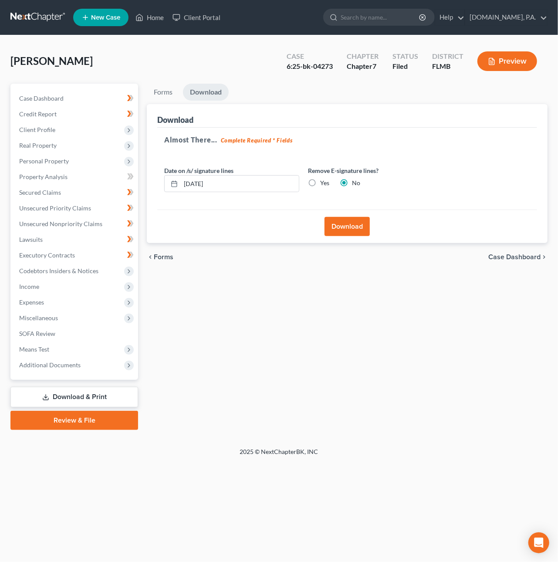
click at [35, 17] on link at bounding box center [38, 18] width 56 height 16
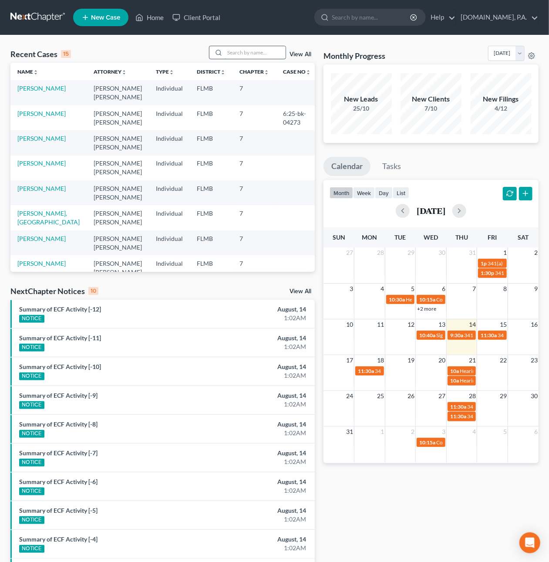
click at [229, 53] on input "search" at bounding box center [255, 52] width 61 height 13
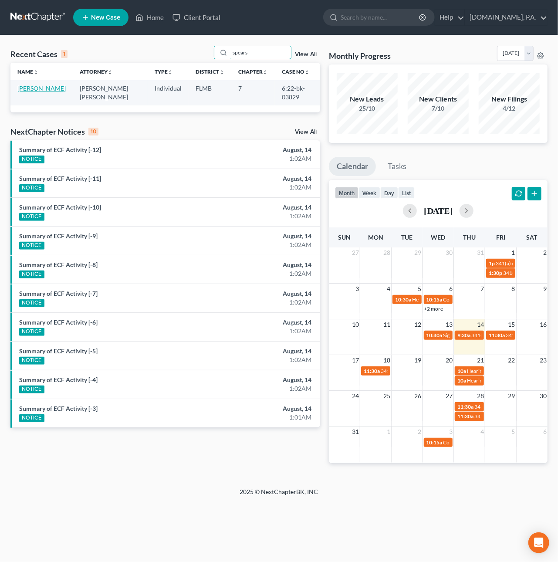
type input "spears"
click at [44, 88] on link "Spears, Kelli" at bounding box center [41, 88] width 48 height 7
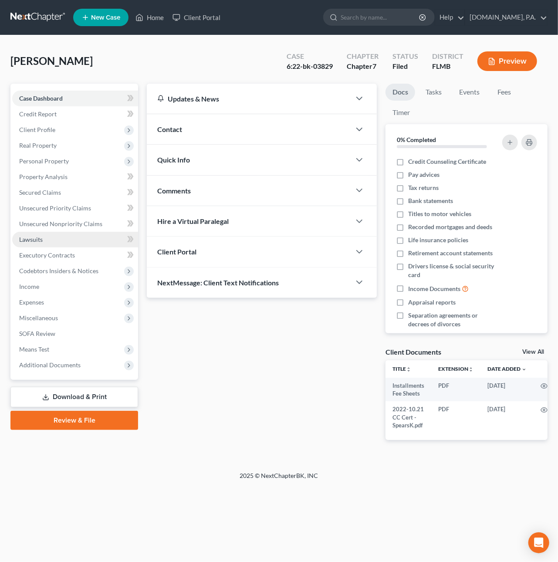
click at [37, 237] on span "Lawsuits" at bounding box center [31, 239] width 24 height 7
